Goal: Task Accomplishment & Management: Use online tool/utility

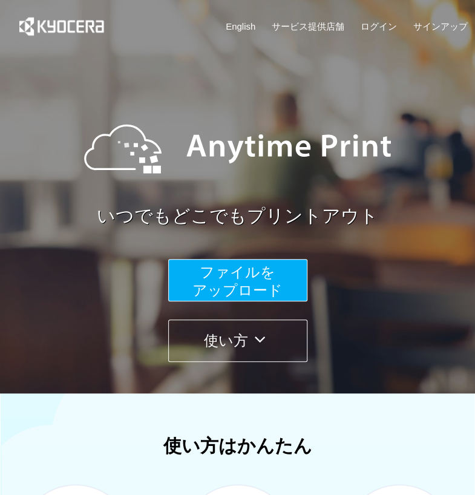
click at [228, 282] on span "ファイルを ​​アップロード" at bounding box center [237, 281] width 90 height 34
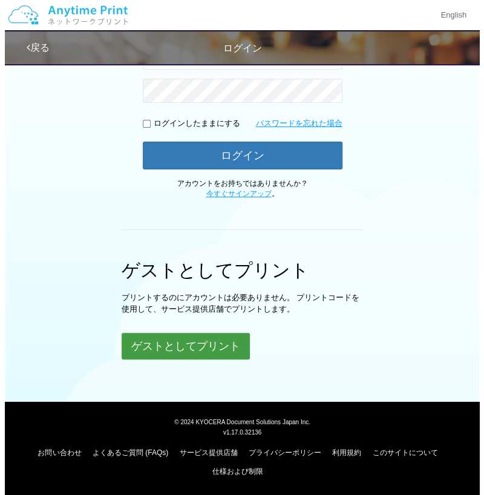
scroll to position [241, 0]
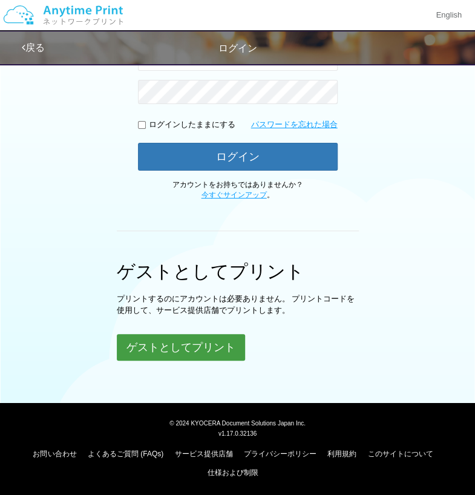
click at [210, 355] on button "ゲストとしてプリント" at bounding box center [181, 347] width 128 height 27
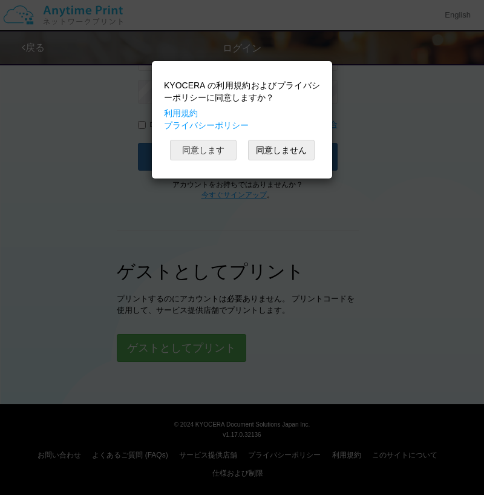
click at [221, 152] on button "同意します" at bounding box center [203, 150] width 67 height 21
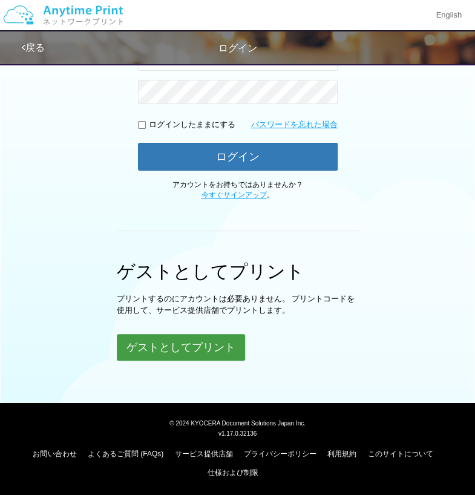
click at [208, 346] on button "ゲストとしてプリント" at bounding box center [181, 347] width 128 height 27
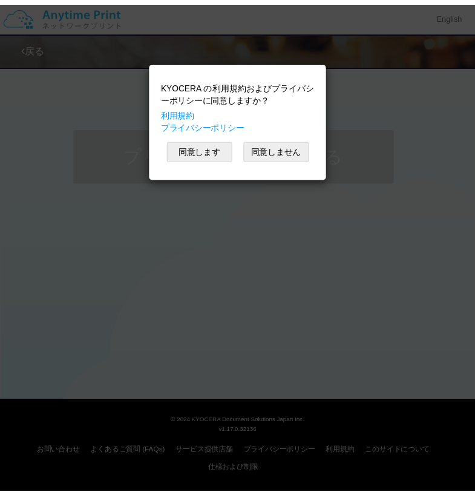
scroll to position [241, 0]
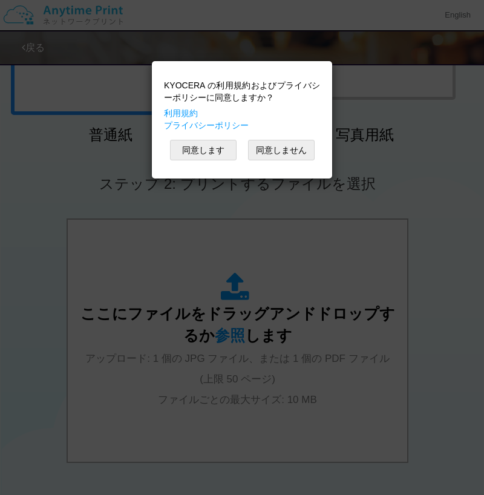
click at [30, 198] on div "KYOCERA の利用規約およびプライバシーポリシーに同意しますか？ 利用規約 プライバシーポリシー 同意します 同意しません" at bounding box center [242, 247] width 484 height 495
click at [477, 132] on div "KYOCERA の利用規約およびプライバシーポリシーに同意しますか？ 利用規約 プライバシーポリシー 同意します 同意しません" at bounding box center [242, 247] width 484 height 495
click at [208, 149] on button "同意します" at bounding box center [203, 150] width 67 height 21
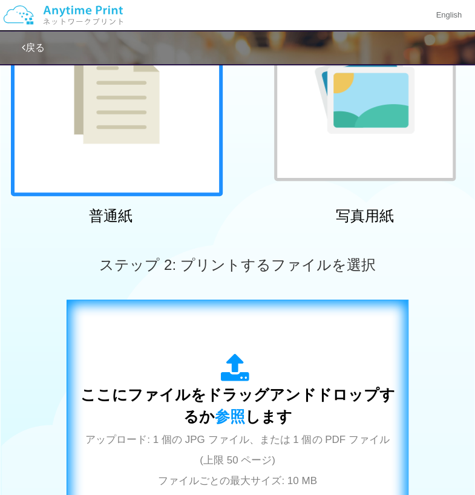
scroll to position [303, 0]
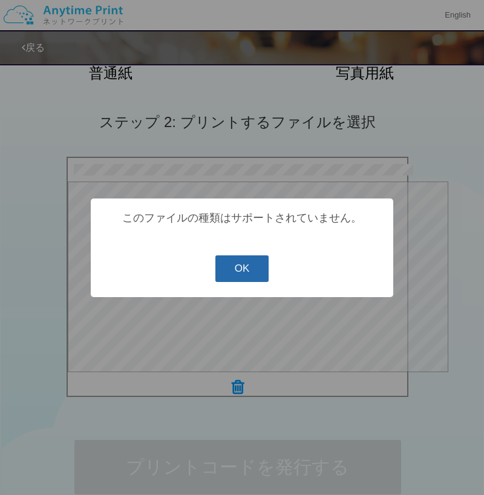
click at [230, 267] on button "OK" at bounding box center [242, 268] width 54 height 27
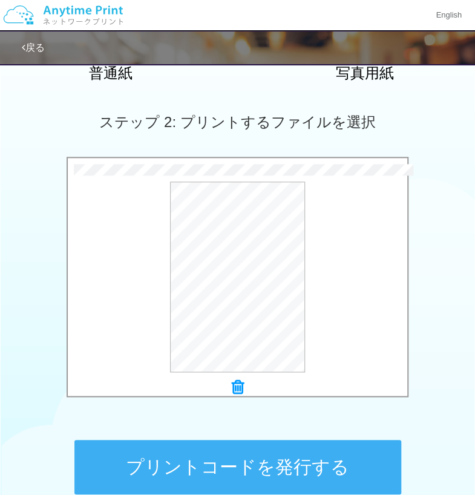
click at [315, 467] on button "プリントコードを発行する" at bounding box center [237, 467] width 327 height 54
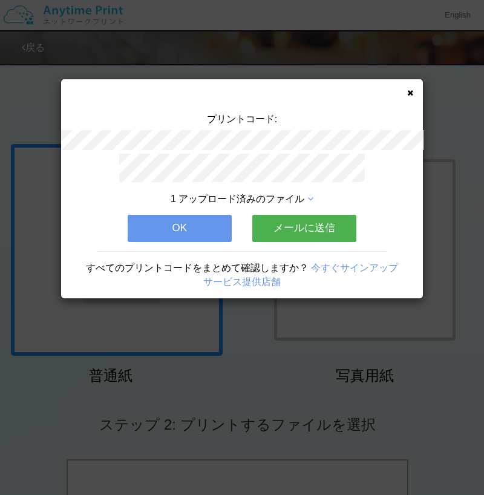
click at [411, 91] on icon at bounding box center [410, 93] width 6 height 8
